Goal: Transaction & Acquisition: Purchase product/service

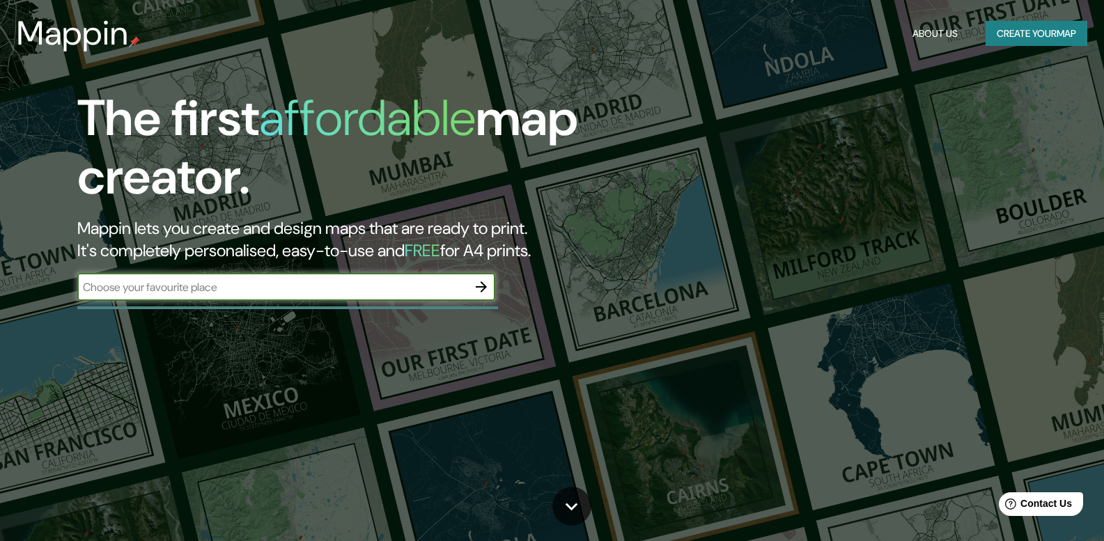
click at [114, 288] on input "text" at bounding box center [272, 287] width 390 height 16
click at [476, 283] on icon "button" at bounding box center [481, 287] width 17 height 17
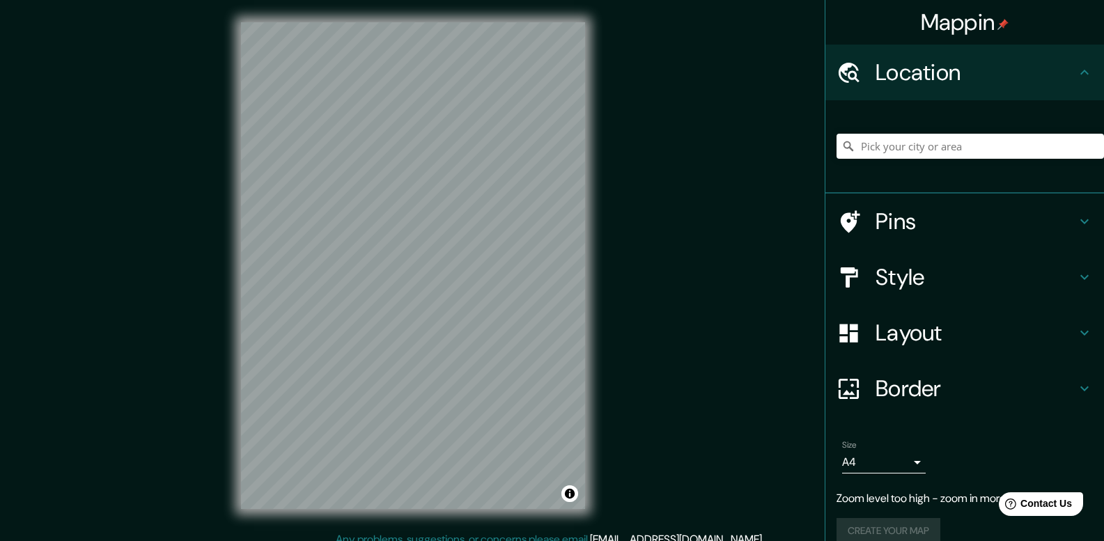
click at [30, 128] on div "Mappin Location Pins Style Layout Border Choose a border. Hint : you can make l…" at bounding box center [552, 277] width 1104 height 554
click at [929, 284] on h4 "Style" at bounding box center [975, 277] width 201 height 28
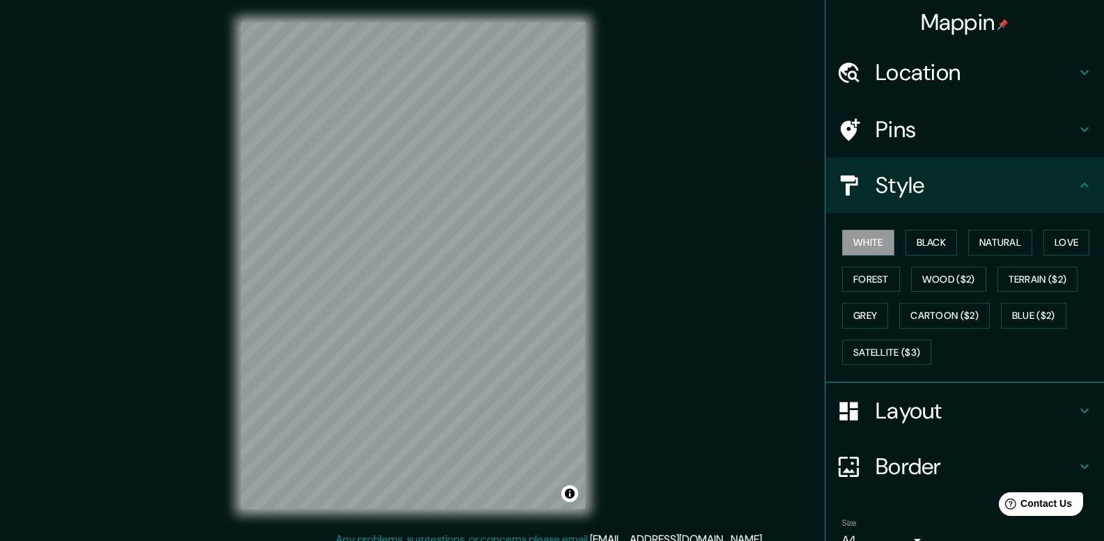
click at [901, 403] on h4 "Layout" at bounding box center [975, 411] width 201 height 28
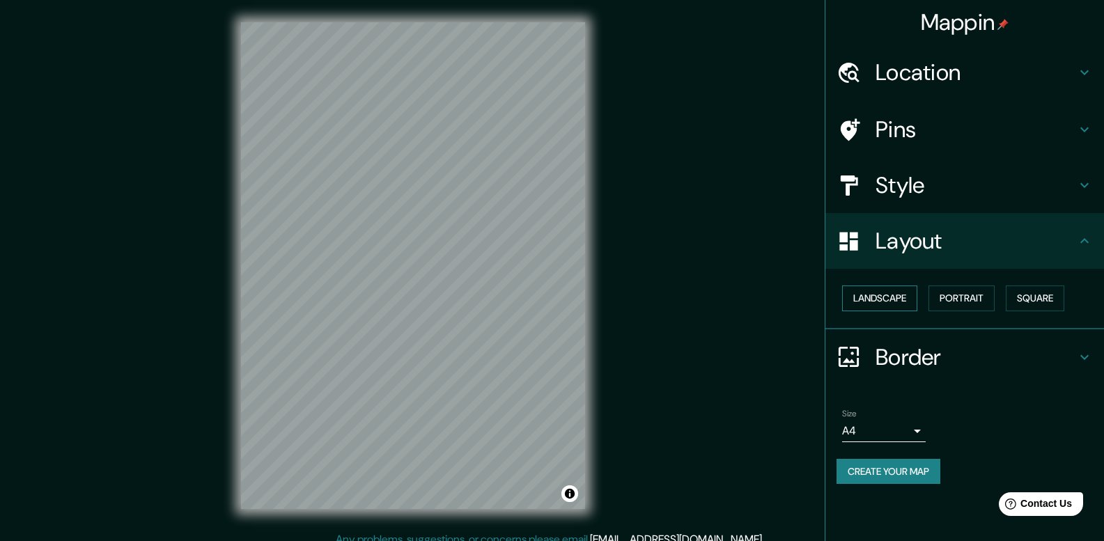
click at [899, 298] on button "Landscape" at bounding box center [879, 299] width 75 height 26
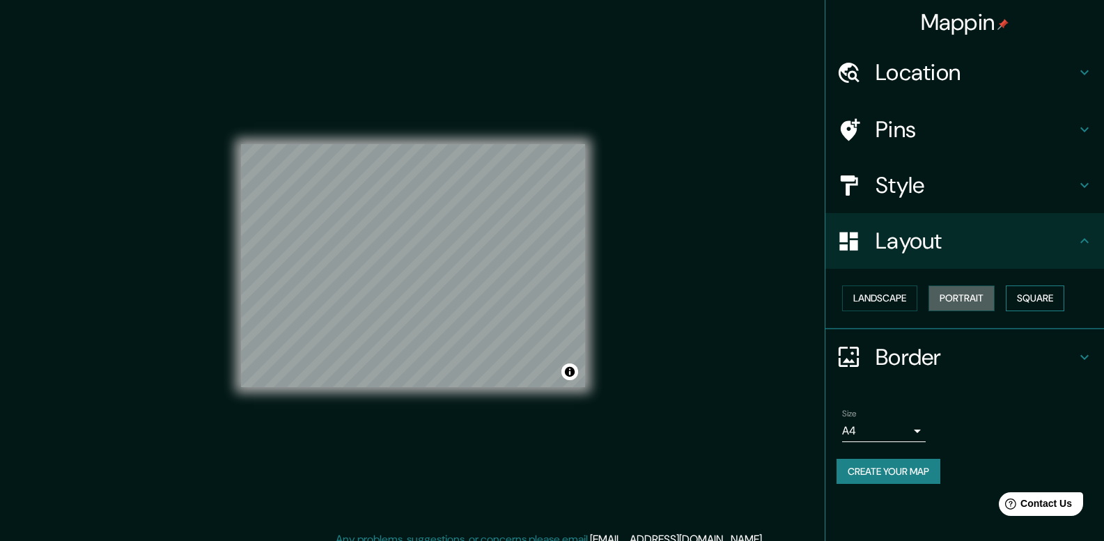
drag, startPoint x: 983, startPoint y: 291, endPoint x: 1025, endPoint y: 299, distance: 41.9
click at [983, 291] on button "Portrait" at bounding box center [961, 299] width 66 height 26
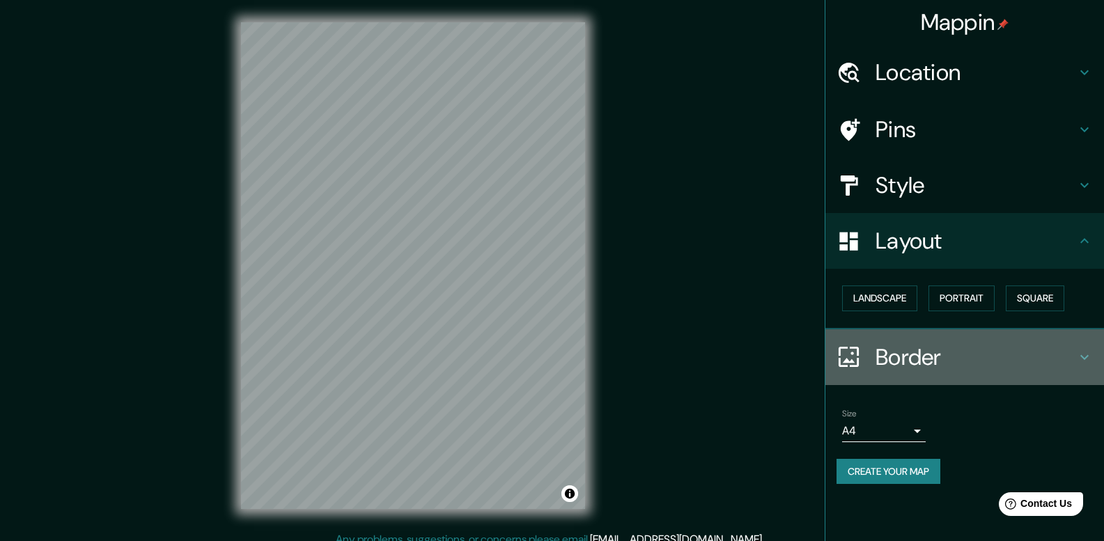
click at [981, 355] on h4 "Border" at bounding box center [975, 357] width 201 height 28
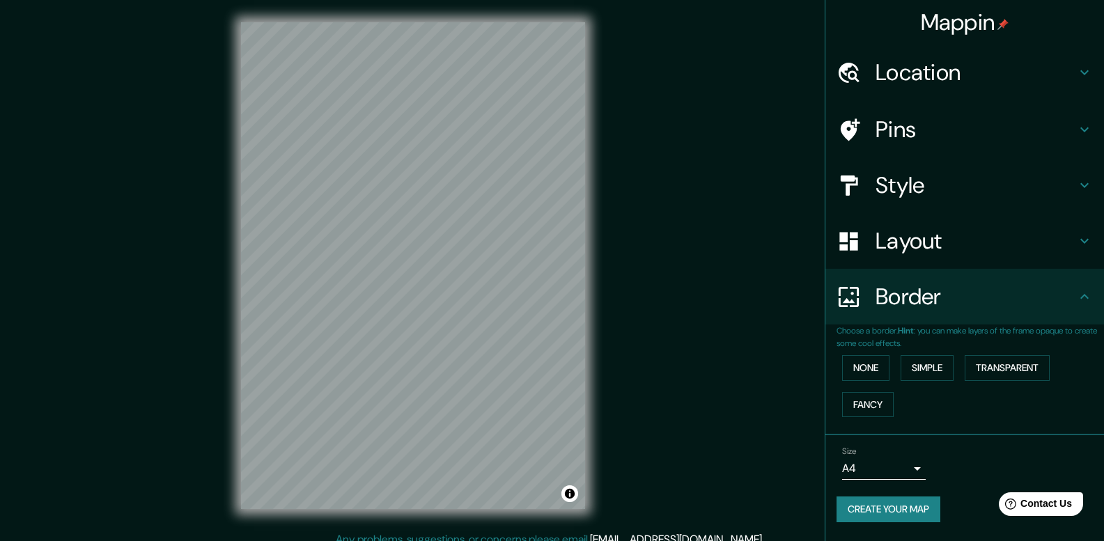
click at [985, 330] on p "Choose a border. Hint : you can make layers of the frame opaque to create some …" at bounding box center [969, 337] width 267 height 25
click at [892, 72] on h4 "Location" at bounding box center [975, 73] width 201 height 28
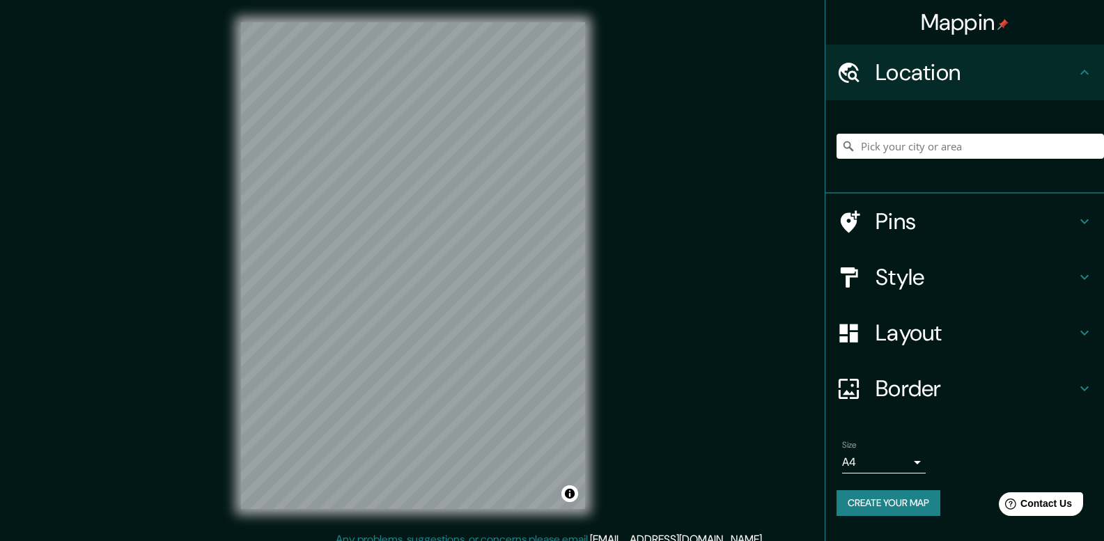
click at [892, 241] on div "Pins" at bounding box center [964, 222] width 279 height 56
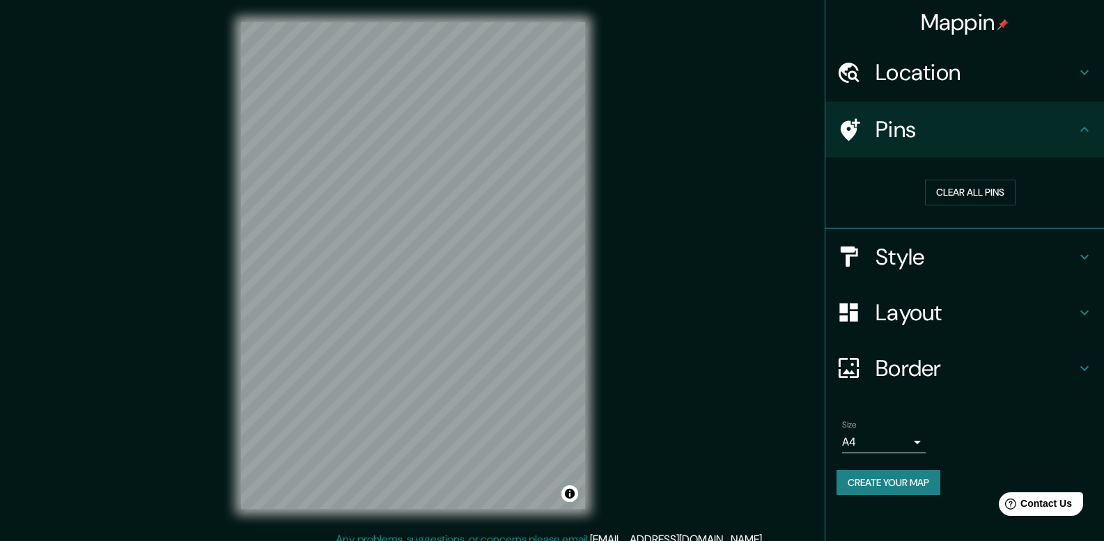
click at [922, 263] on h4 "Style" at bounding box center [975, 257] width 201 height 28
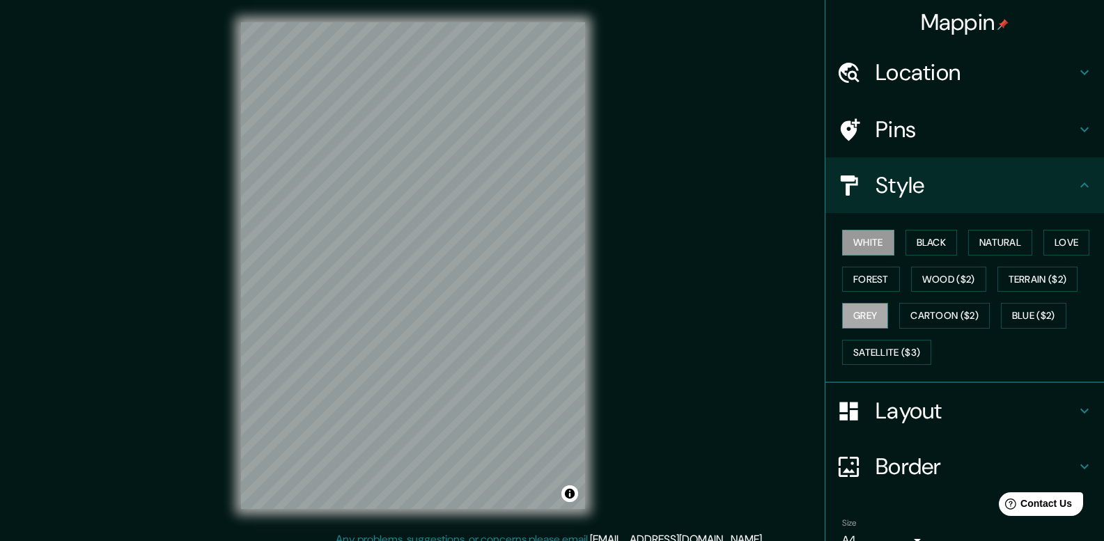
click at [866, 318] on button "Grey" at bounding box center [865, 316] width 46 height 26
click at [883, 270] on button "Forest" at bounding box center [871, 280] width 58 height 26
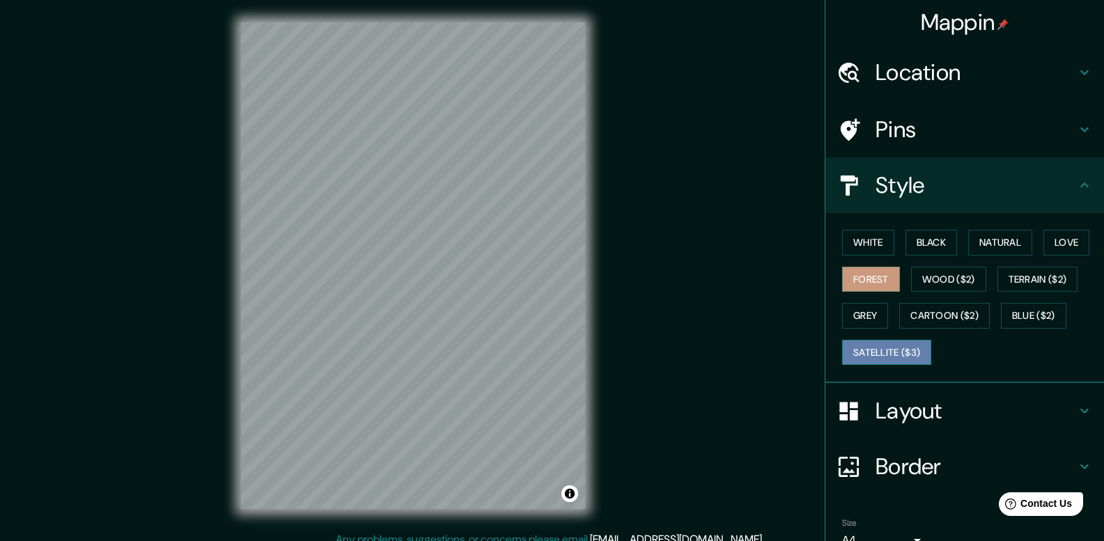
click at [904, 348] on button "Satellite ($3)" at bounding box center [886, 353] width 89 height 26
click at [611, 178] on div "Mappin Location Pins Style White Black Natural Love Forest Wood ($2) Terrain ($…" at bounding box center [552, 277] width 1104 height 554
